Goal: Task Accomplishment & Management: Manage account settings

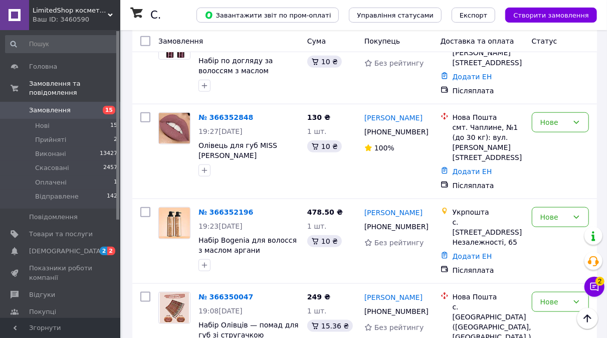
scroll to position [422, 0]
click at [597, 292] on button "Чат з покупцем 2" at bounding box center [594, 287] width 20 height 20
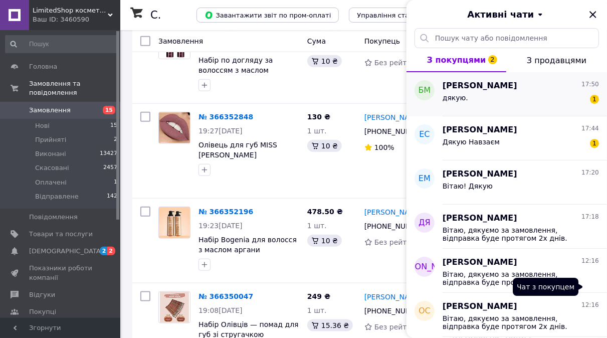
click at [571, 106] on div "дякую. 1" at bounding box center [521, 100] width 156 height 16
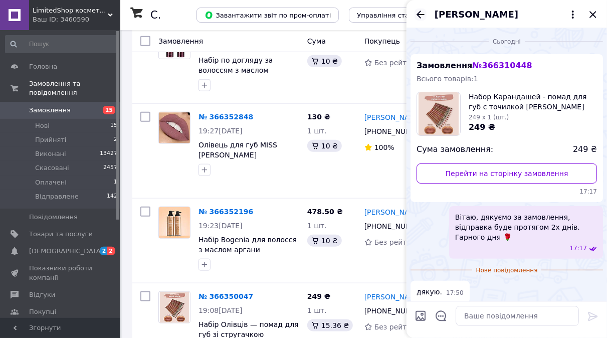
click at [425, 17] on icon "Назад" at bounding box center [421, 15] width 12 height 12
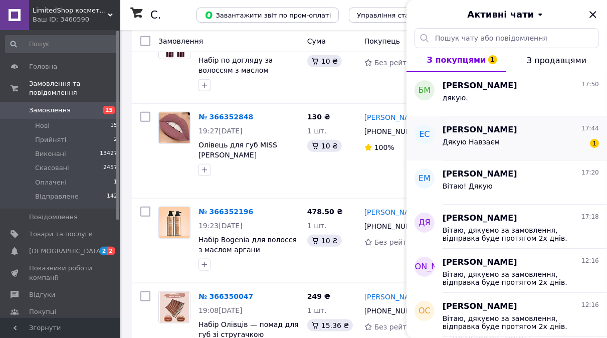
click at [500, 144] on div "Дякую Навзаєм 1" at bounding box center [521, 144] width 156 height 16
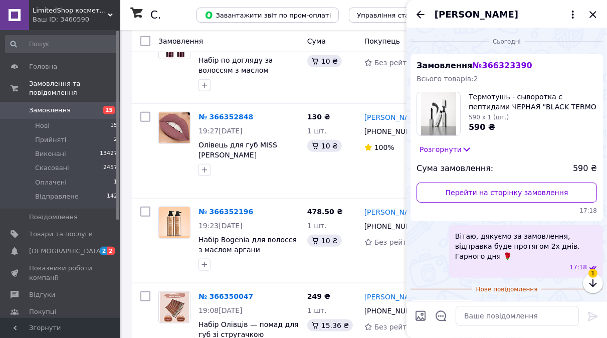
scroll to position [25, 0]
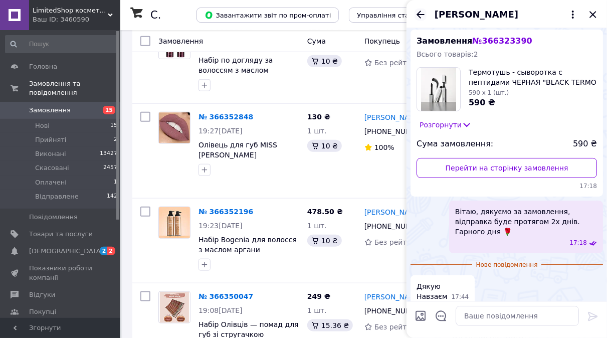
click at [417, 12] on icon "Назад" at bounding box center [421, 15] width 12 height 12
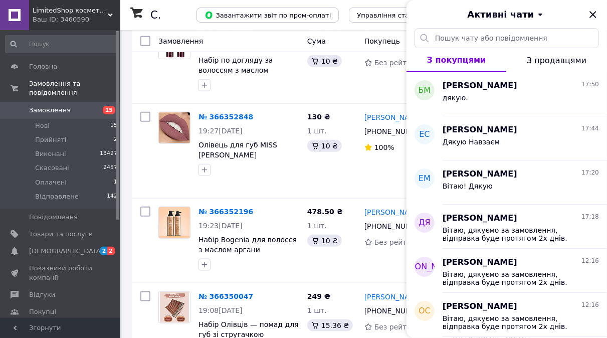
click at [577, 16] on button "Активні чати" at bounding box center [507, 14] width 144 height 13
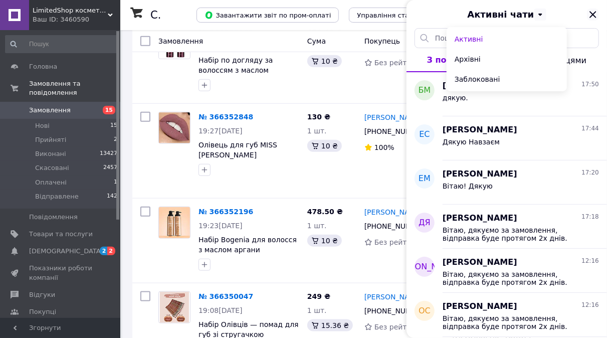
click at [590, 11] on icon "Закрити" at bounding box center [593, 15] width 12 height 12
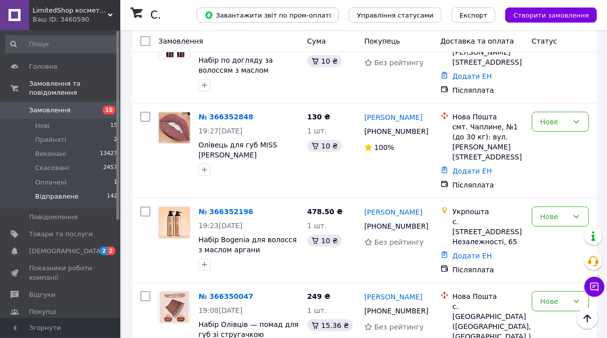
click at [93, 189] on li "Відправлене 142" at bounding box center [61, 198] width 123 height 19
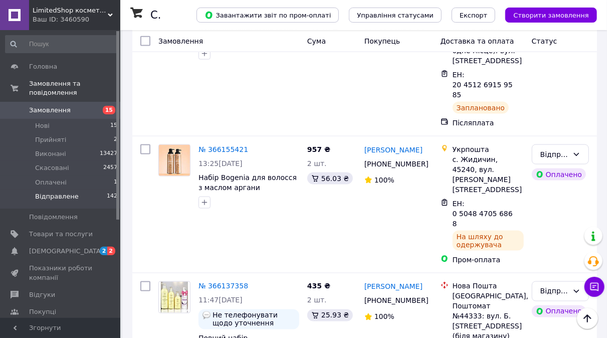
scroll to position [6103, 0]
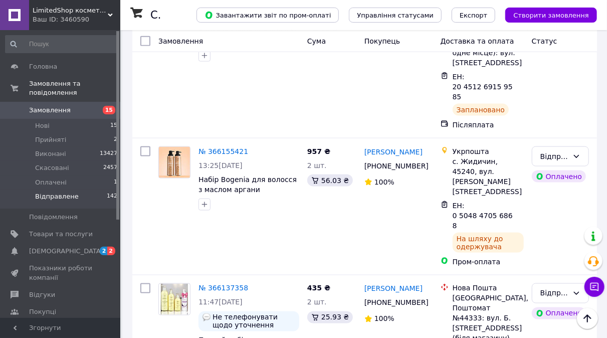
click at [564, 142] on li "Виконано" at bounding box center [560, 139] width 56 height 18
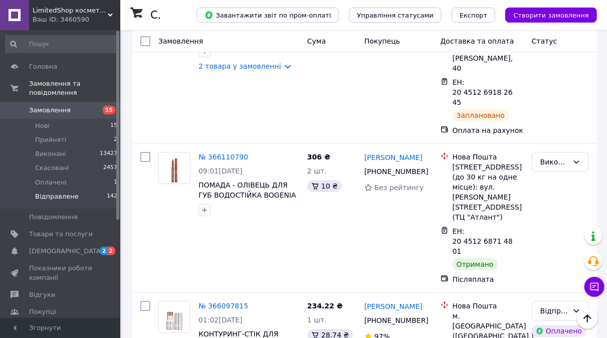
scroll to position [7250, 0]
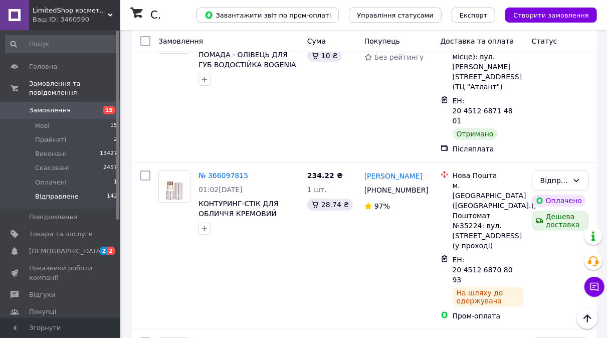
click at [564, 199] on li "Виконано" at bounding box center [560, 200] width 56 height 18
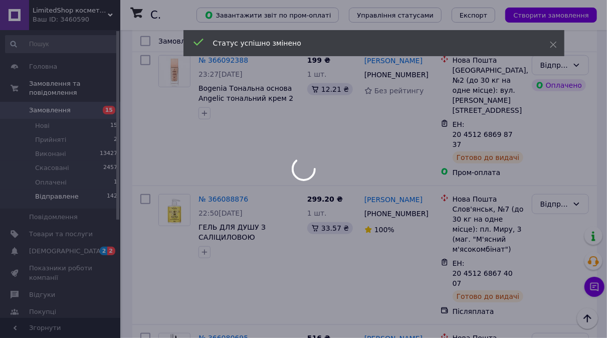
scroll to position [7646, 0]
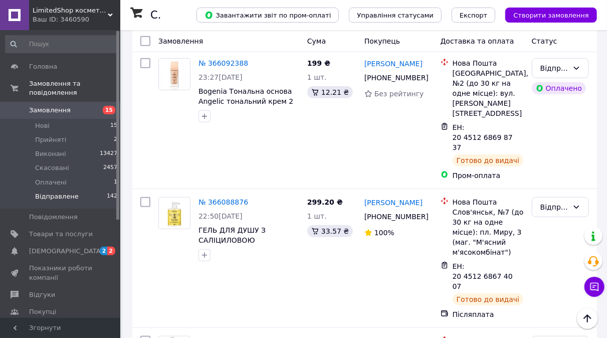
click at [571, 158] on li "Виконано" at bounding box center [560, 159] width 56 height 18
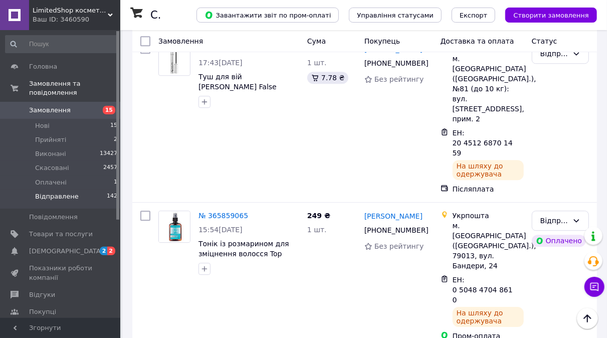
scroll to position [12260, 0]
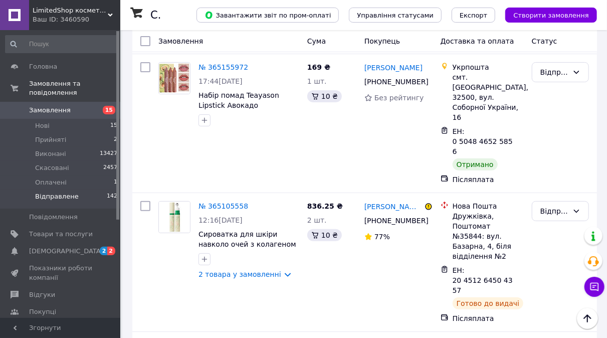
scroll to position [3719, 0]
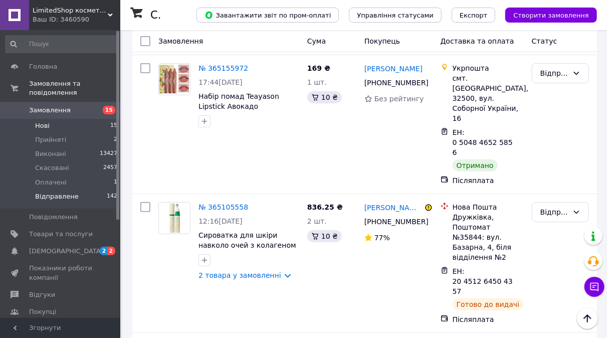
click at [59, 122] on li "Нові 15" at bounding box center [61, 126] width 123 height 14
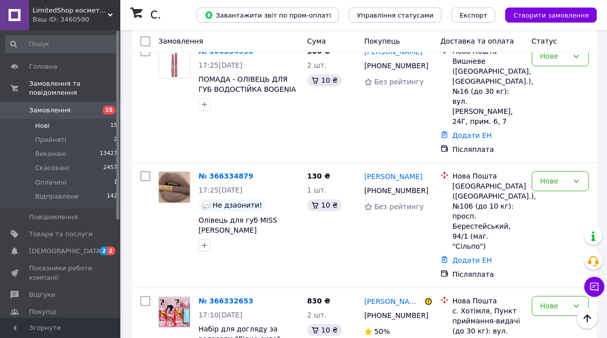
scroll to position [1082, 0]
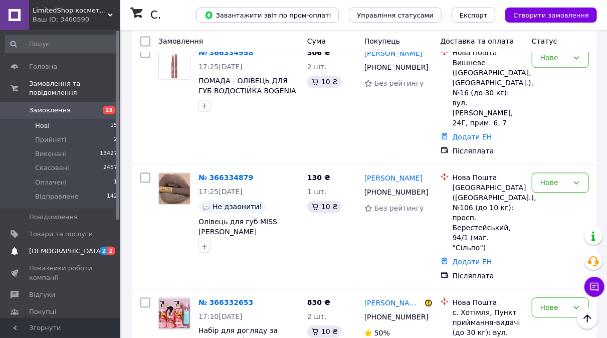
click at [65, 243] on link "[DEMOGRAPHIC_DATA] 2 2" at bounding box center [61, 251] width 123 height 17
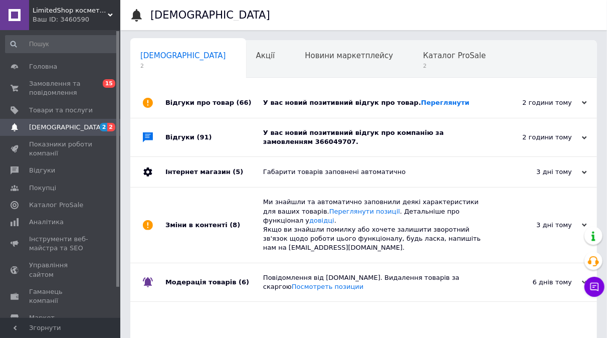
scroll to position [0, 5]
click at [482, 106] on div "У вас новий позитивний відгук про товар. [GEOGRAPHIC_DATA]" at bounding box center [375, 102] width 224 height 9
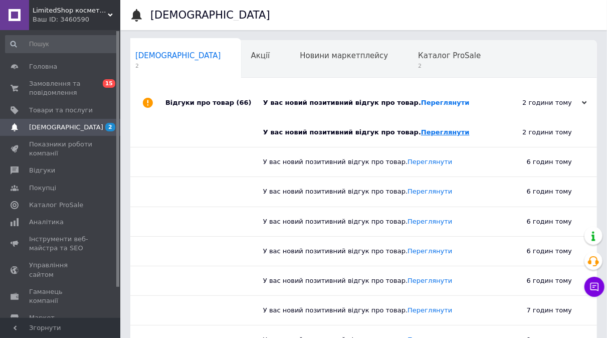
click at [423, 135] on link "Переглянути" at bounding box center [445, 132] width 49 height 8
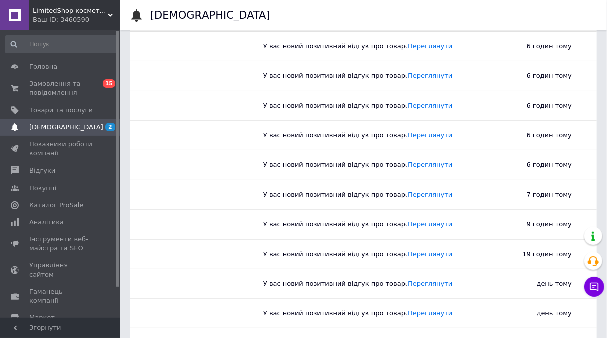
scroll to position [0, 0]
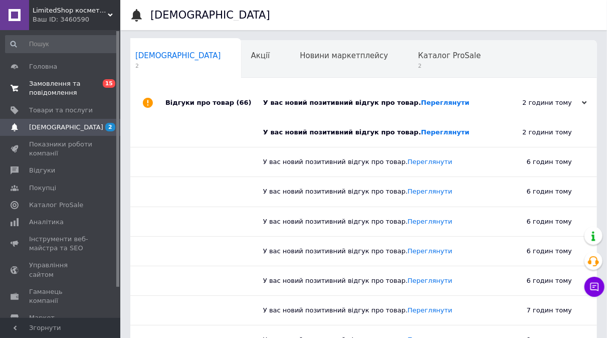
click at [74, 84] on span "Замовлення та повідомлення" at bounding box center [61, 88] width 64 height 18
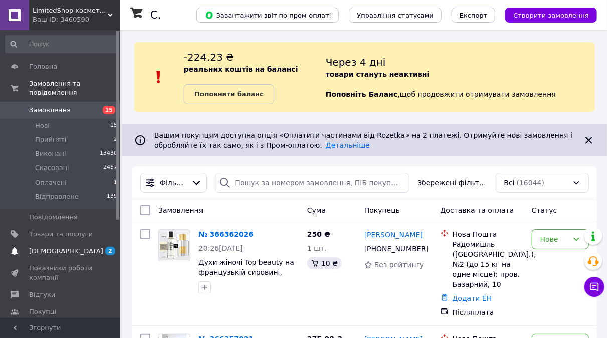
click at [79, 247] on span "[DEMOGRAPHIC_DATA]" at bounding box center [61, 251] width 64 height 9
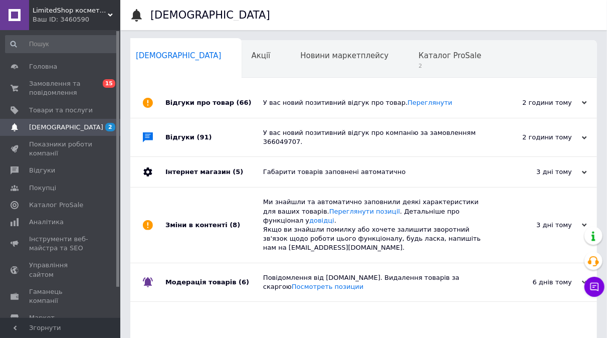
scroll to position [0, 5]
click at [418, 53] on span "Каталог ProSale" at bounding box center [449, 55] width 63 height 9
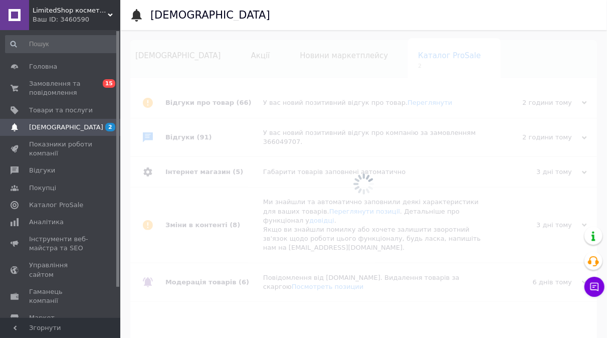
scroll to position [0, 30]
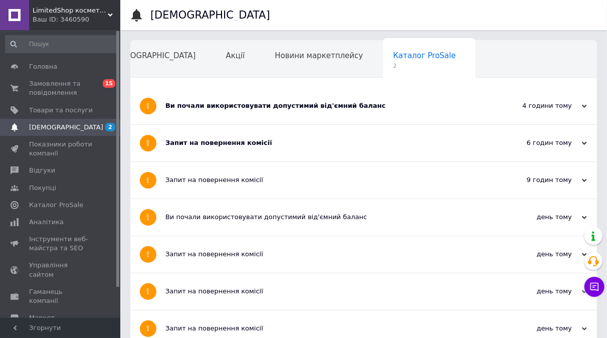
drag, startPoint x: 393, startPoint y: 83, endPoint x: 393, endPoint y: 96, distance: 13.0
click at [393, 96] on div "Ви почали використовувати допустимий від'ємний баланс" at bounding box center [325, 106] width 321 height 37
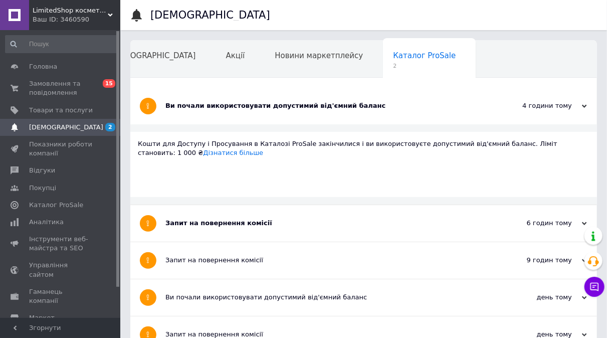
click at [393, 96] on div "Ви почали використовувати допустимий від'ємний баланс" at bounding box center [325, 106] width 321 height 37
